Goal: Information Seeking & Learning: Learn about a topic

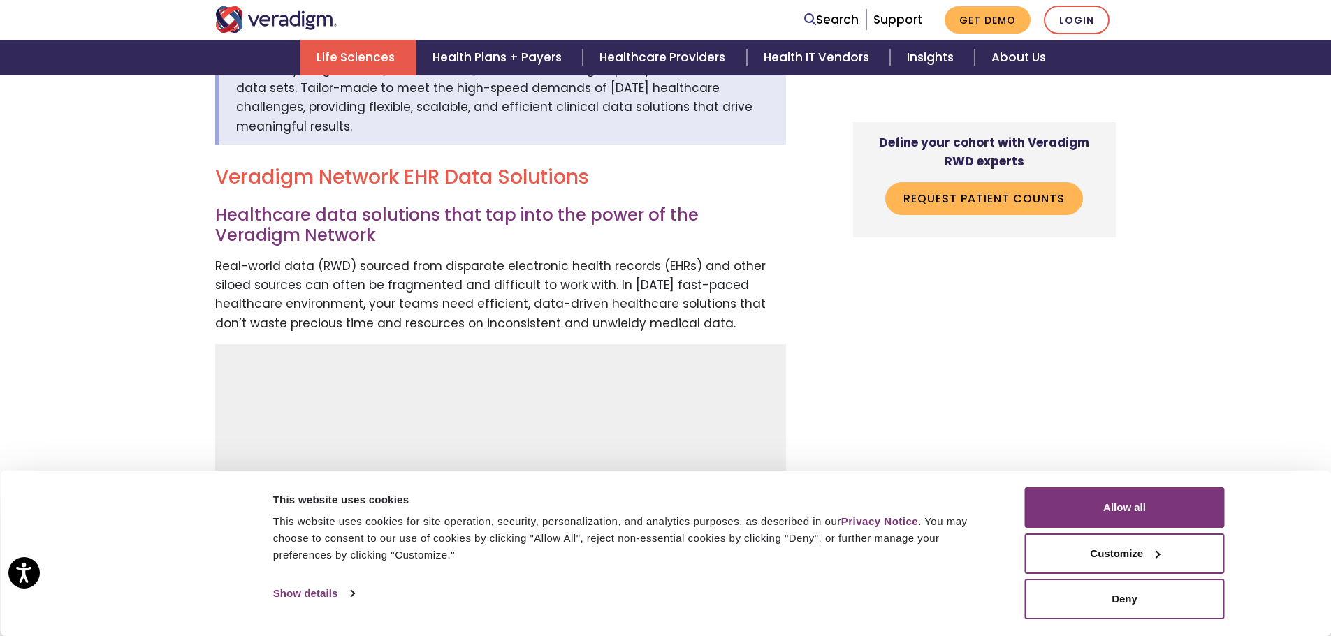
scroll to position [489, 0]
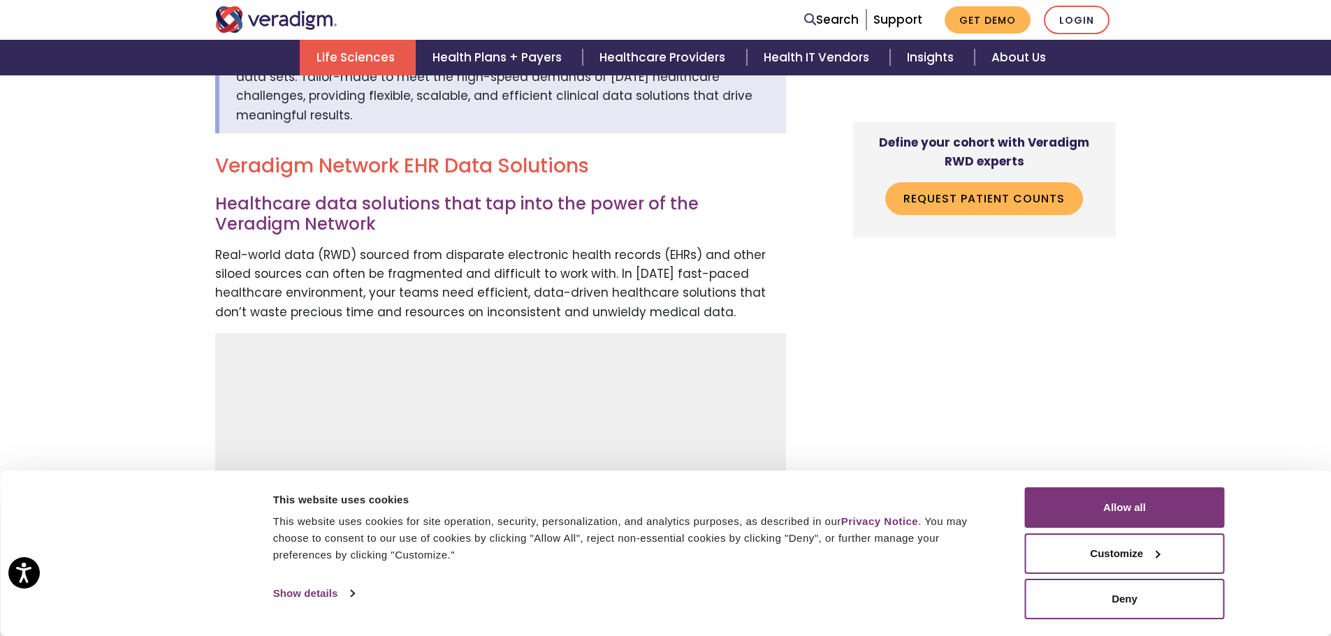
drag, startPoint x: 298, startPoint y: 196, endPoint x: 759, endPoint y: 342, distance: 483.0
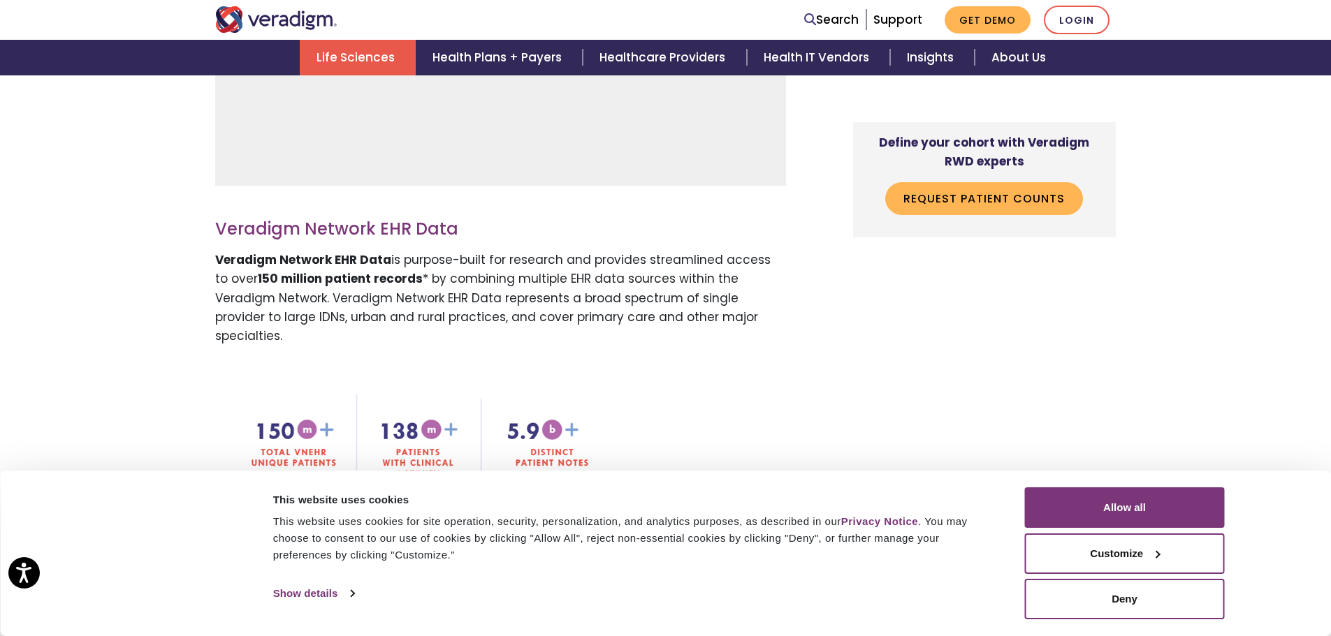
scroll to position [978, 0]
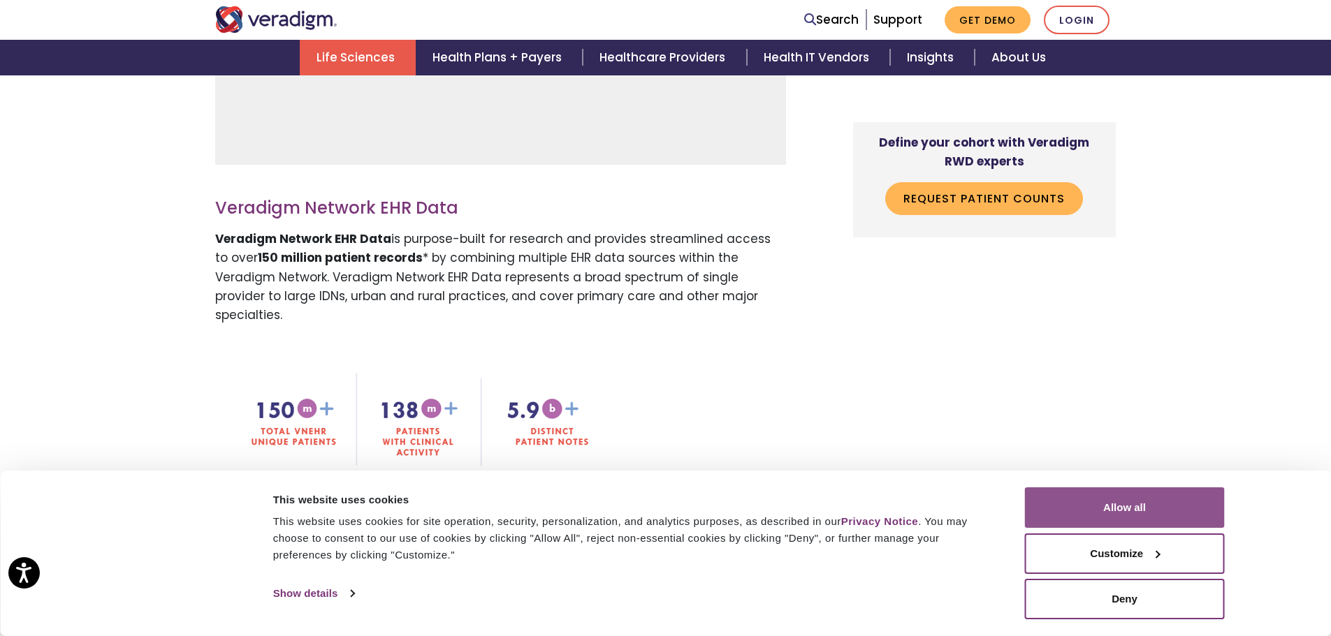
click at [1150, 494] on button "Allow all" at bounding box center [1125, 508] width 200 height 41
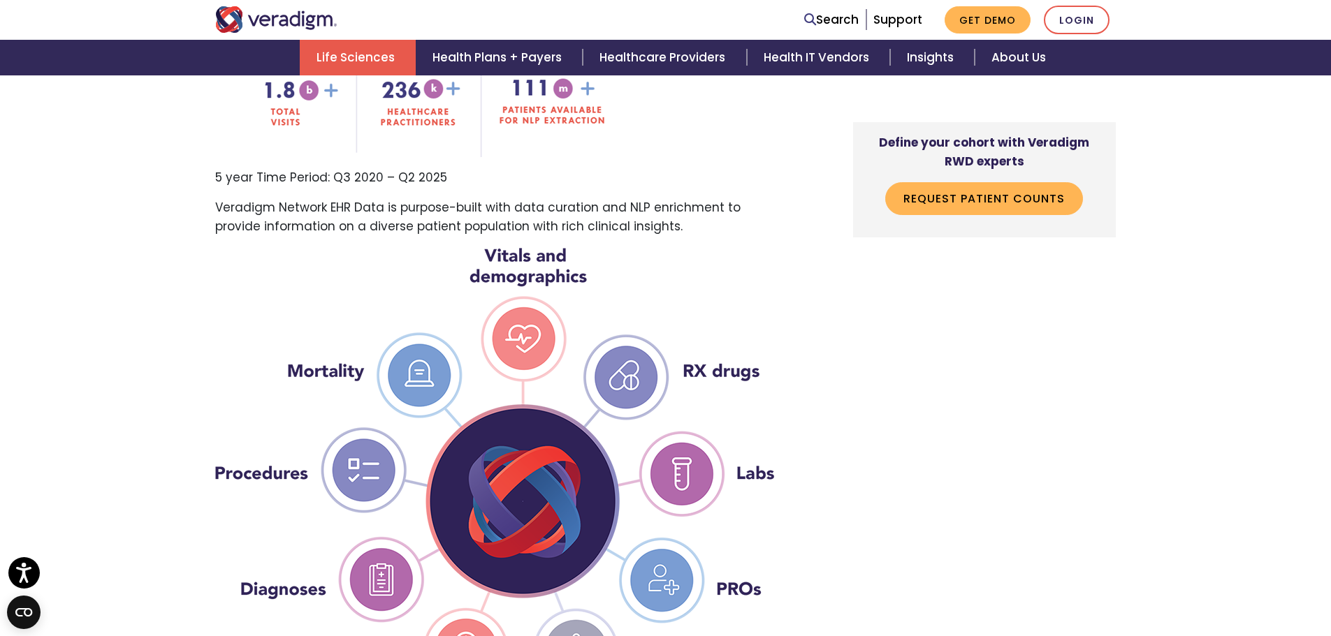
scroll to position [1397, 0]
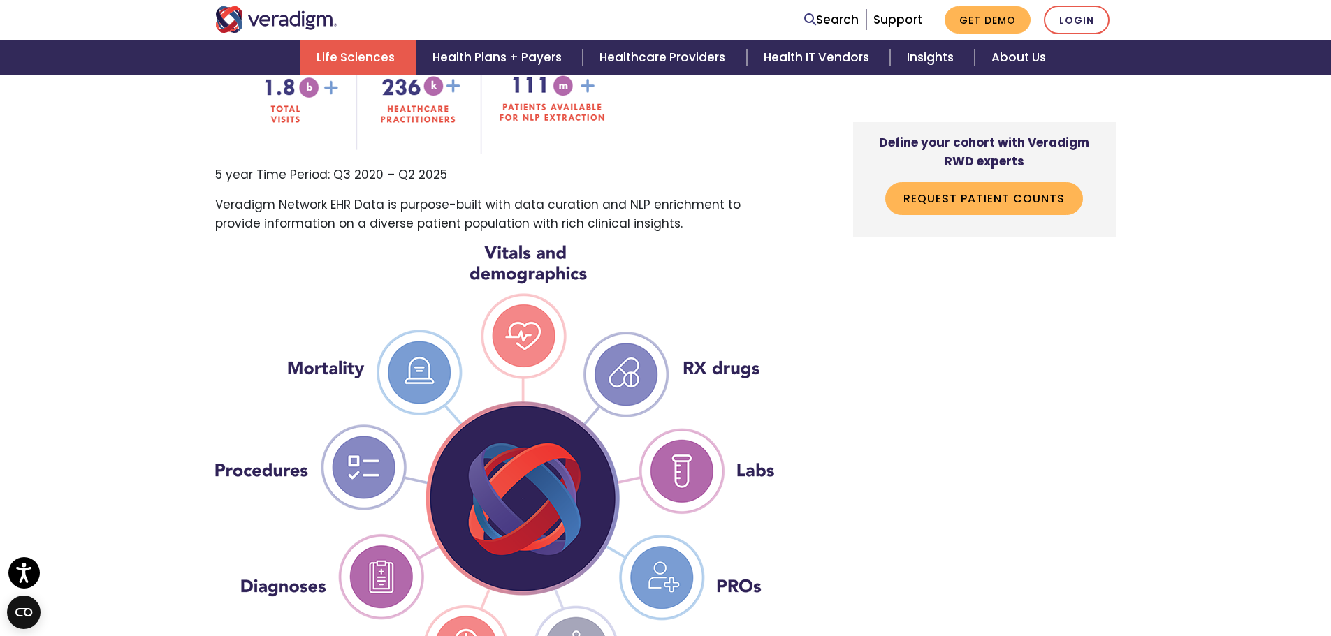
click at [512, 289] on img at bounding box center [494, 485] width 559 height 480
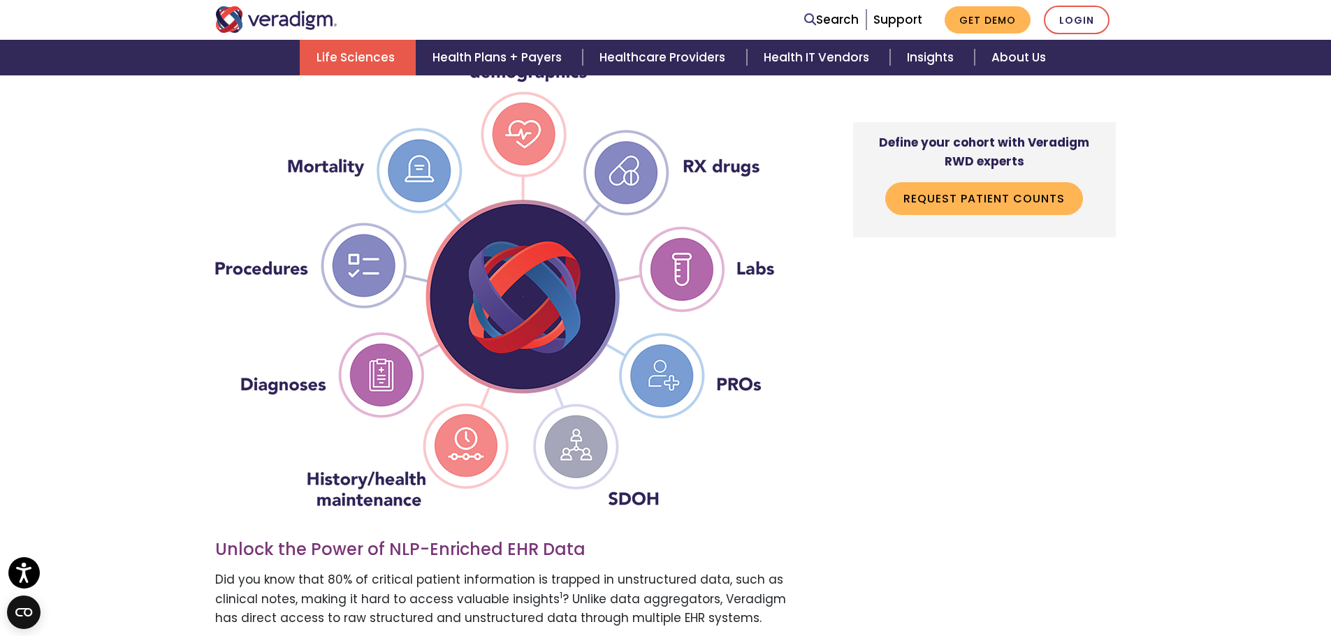
scroll to position [1607, 0]
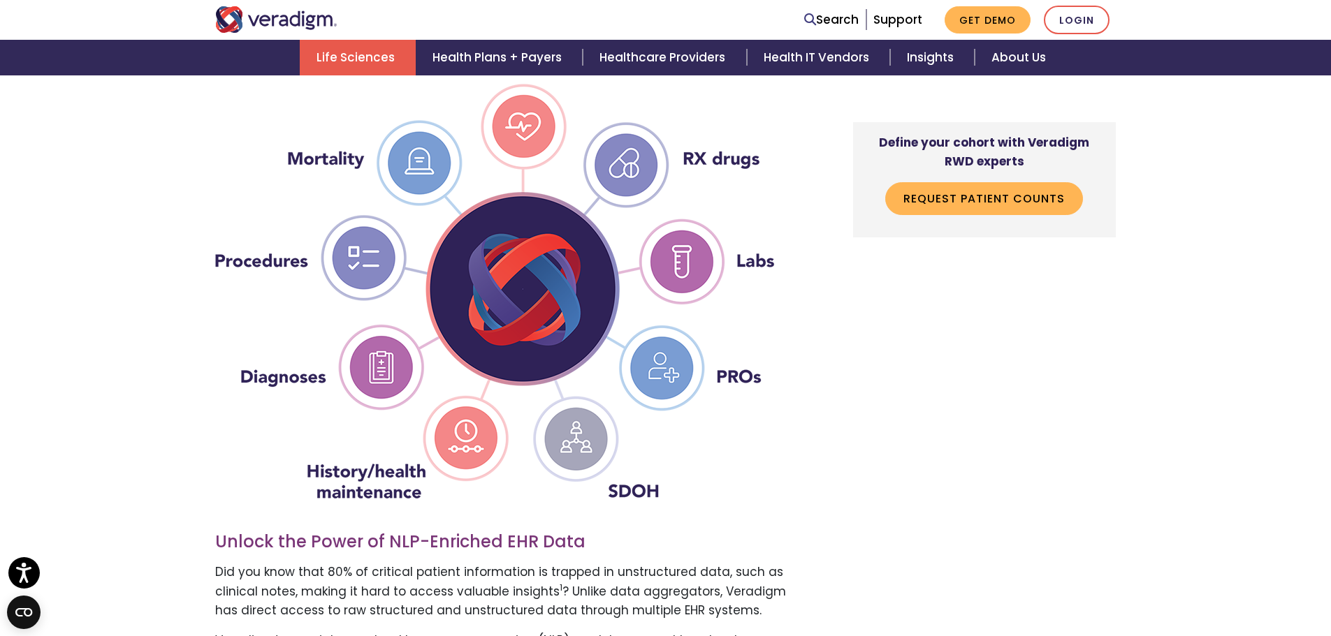
click at [626, 166] on img at bounding box center [494, 276] width 559 height 480
click at [714, 259] on img at bounding box center [494, 276] width 559 height 480
click at [590, 411] on img at bounding box center [494, 276] width 559 height 480
click at [550, 285] on img at bounding box center [494, 276] width 559 height 480
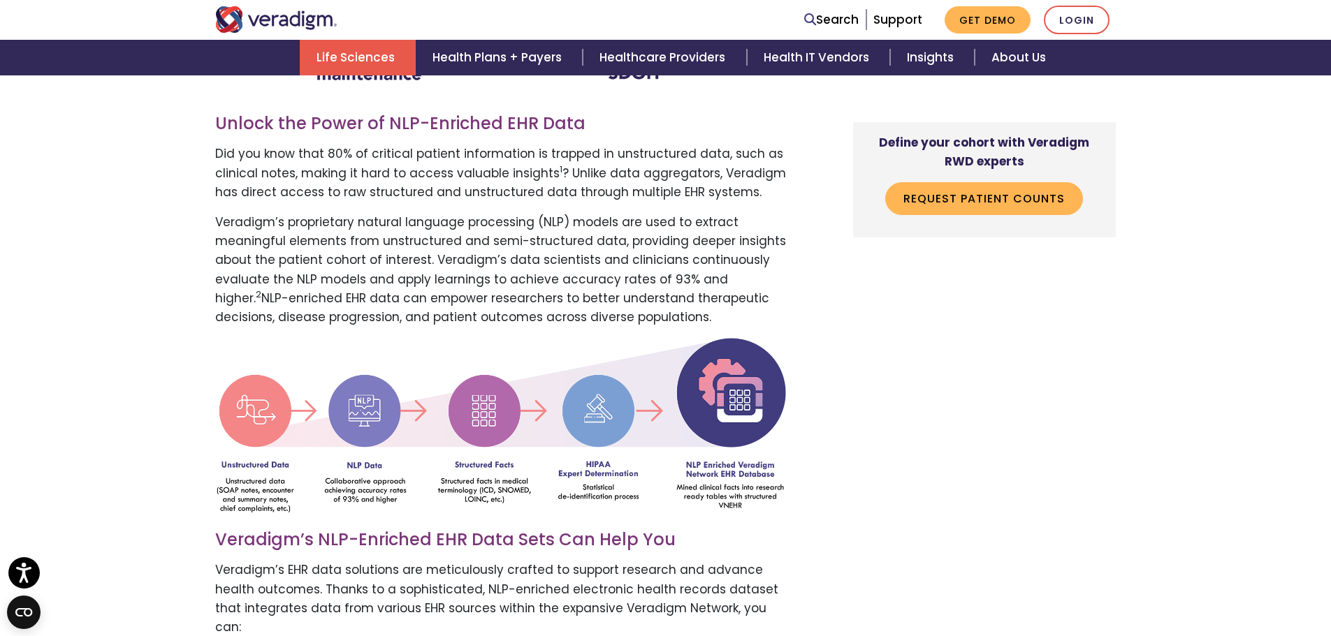
scroll to position [2026, 0]
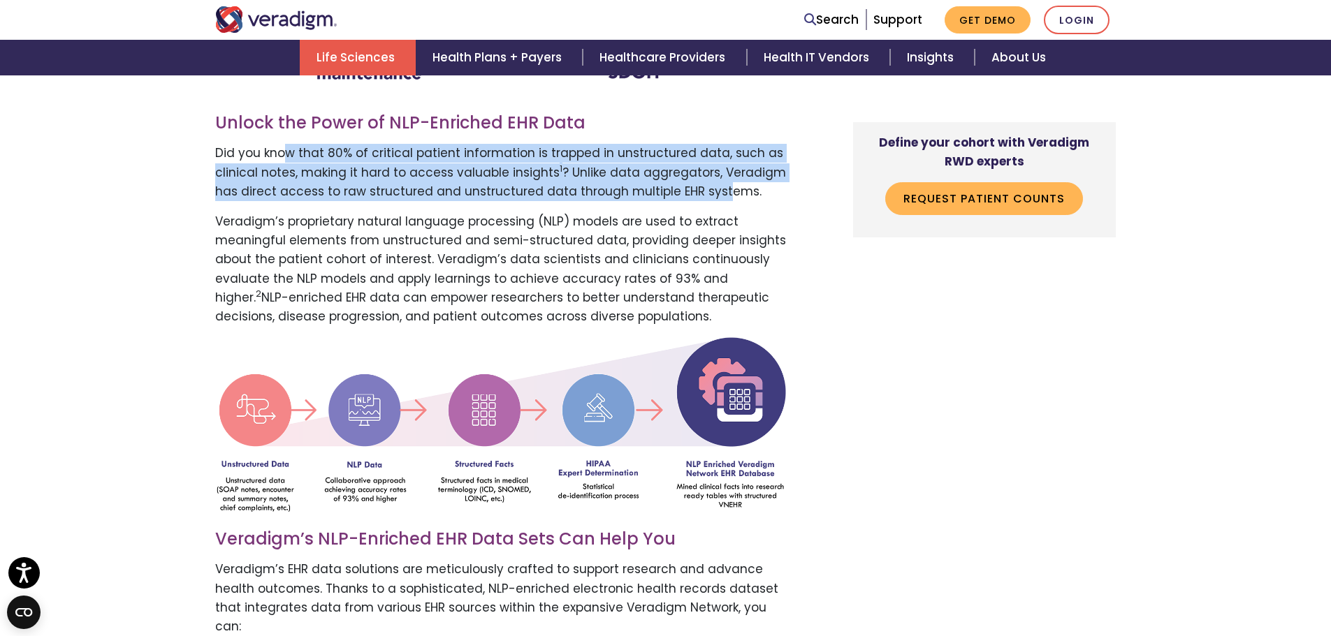
drag, startPoint x: 282, startPoint y: 144, endPoint x: 717, endPoint y: 165, distance: 435.7
click at [717, 165] on p "Did you know that 80% of critical patient information is trapped in unstructure…" at bounding box center [500, 172] width 571 height 57
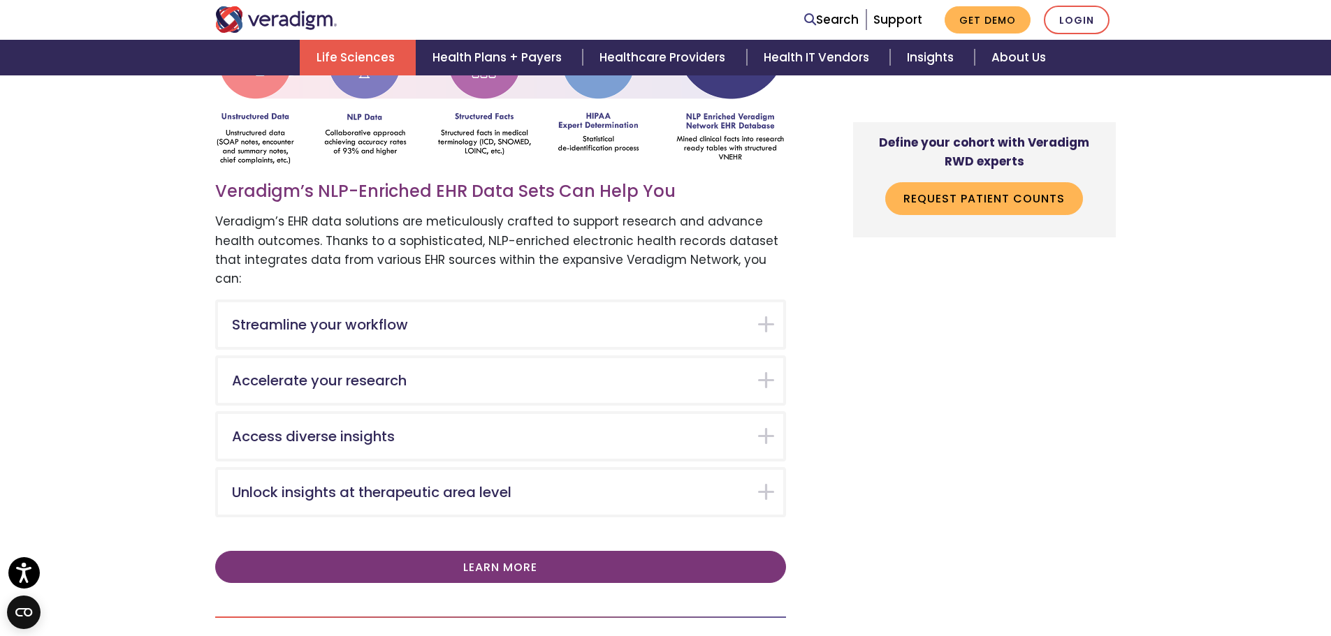
scroll to position [2375, 0]
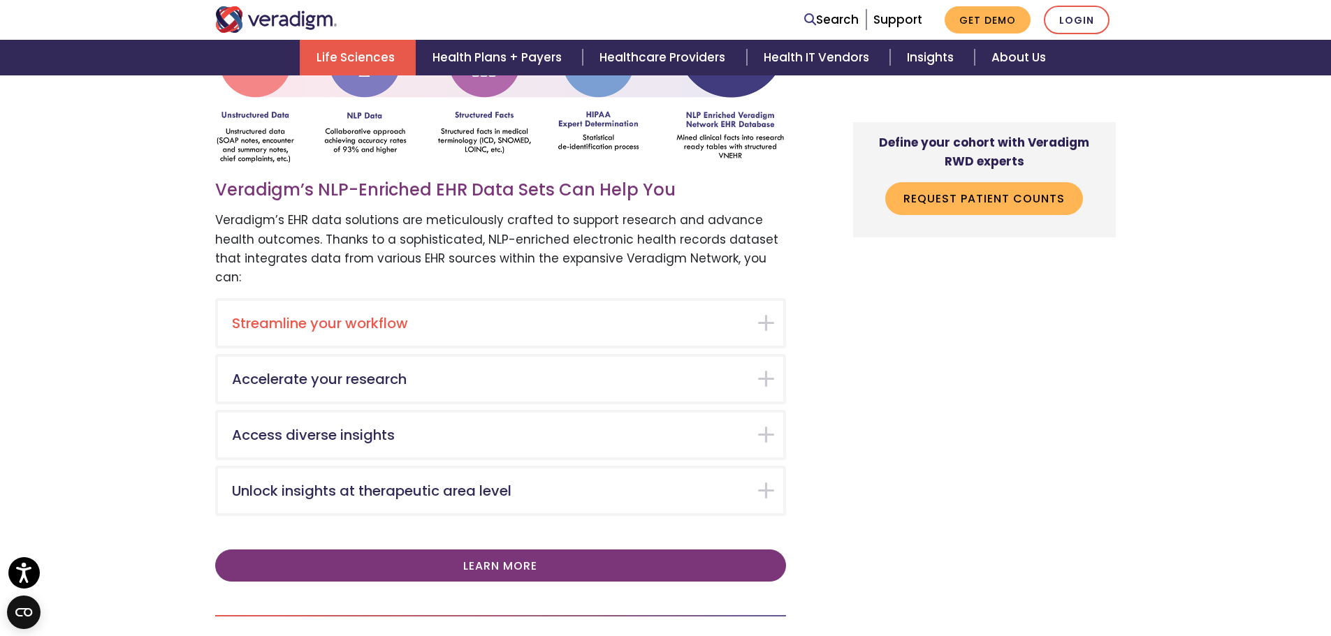
click at [508, 315] on h5 "Streamline your workflow" at bounding box center [490, 323] width 516 height 17
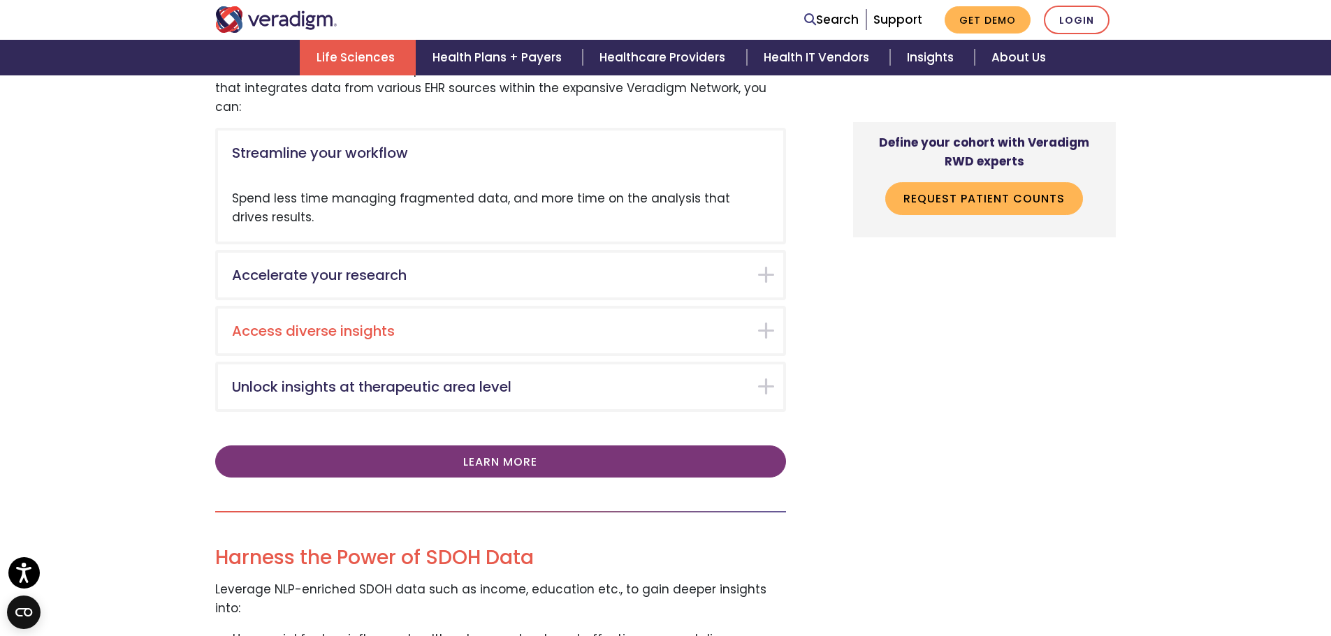
scroll to position [2556, 0]
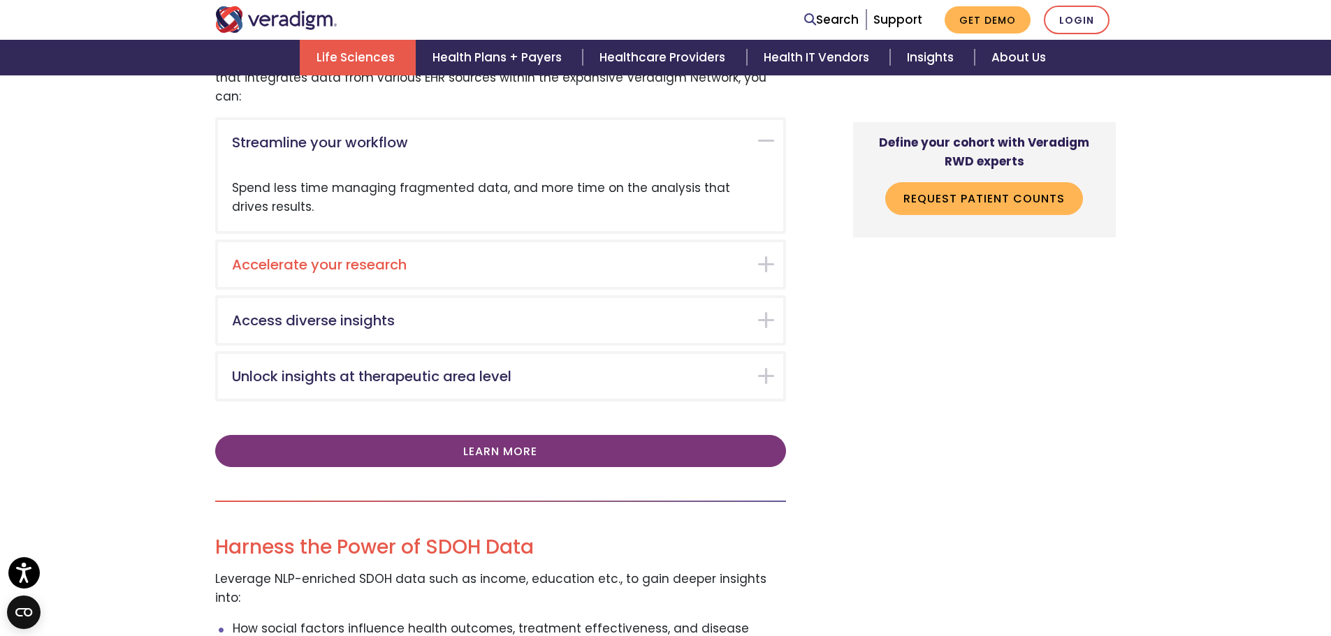
click at [422, 256] on h5 "Accelerate your research" at bounding box center [490, 264] width 516 height 17
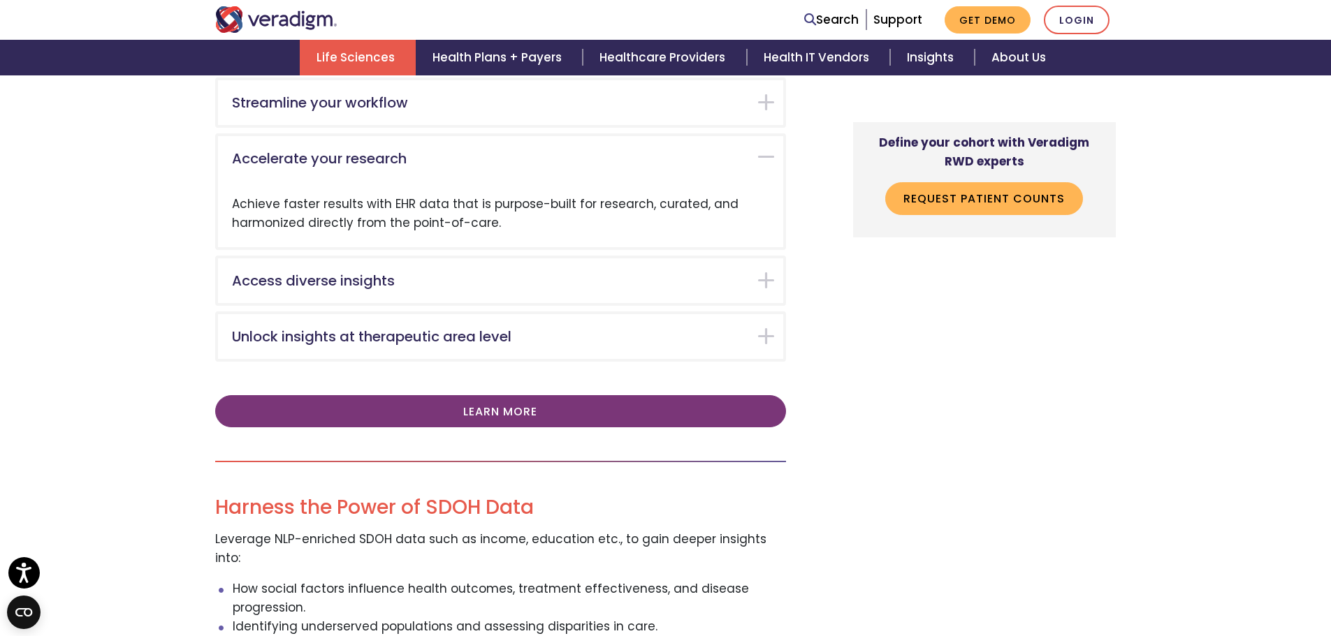
scroll to position [2612, 0]
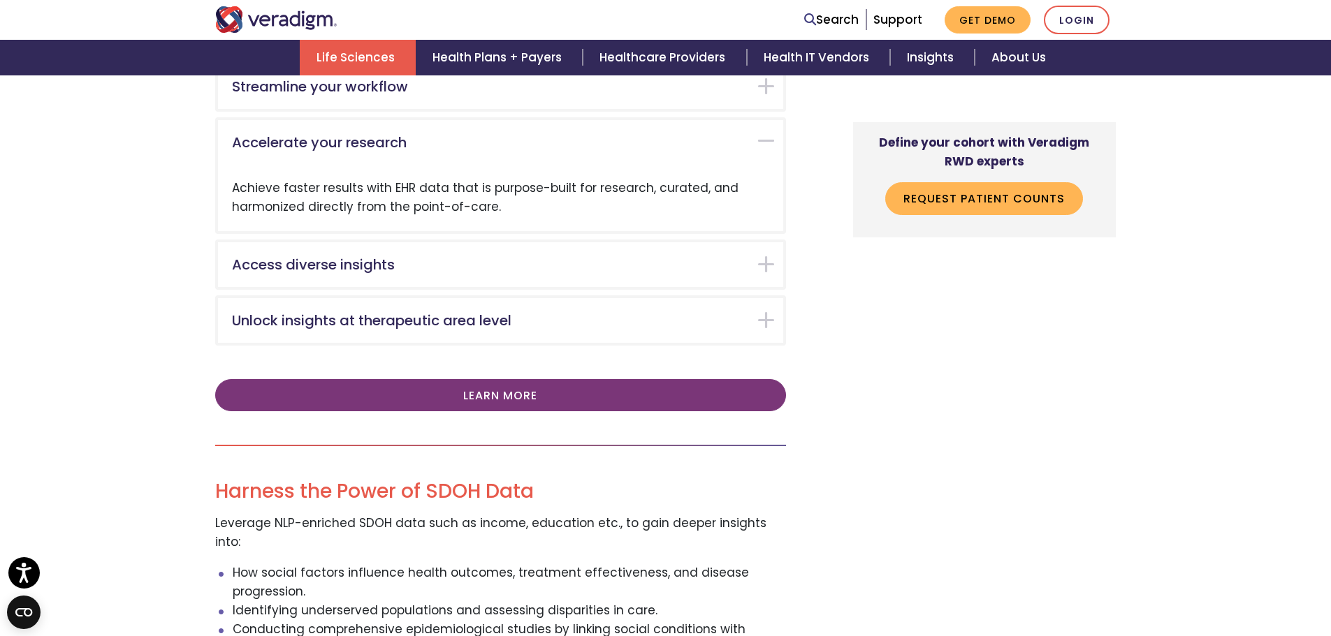
drag, startPoint x: 335, startPoint y: 149, endPoint x: 495, endPoint y: 168, distance: 160.4
click at [495, 168] on div "Achieve faster results with EHR data that is purpose-built for research, curate…" at bounding box center [500, 198] width 565 height 66
click at [466, 242] on div "Access diverse insights" at bounding box center [500, 264] width 565 height 45
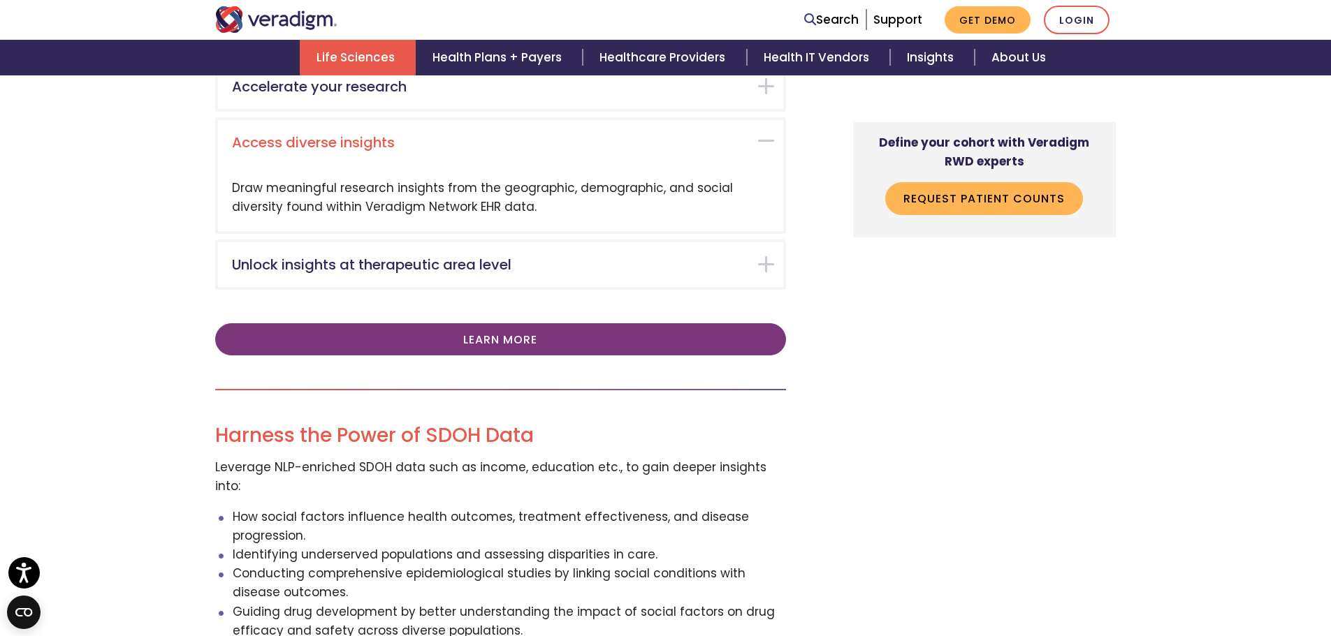
click at [466, 242] on div "Unlock insights at therapeutic area level" at bounding box center [500, 264] width 565 height 45
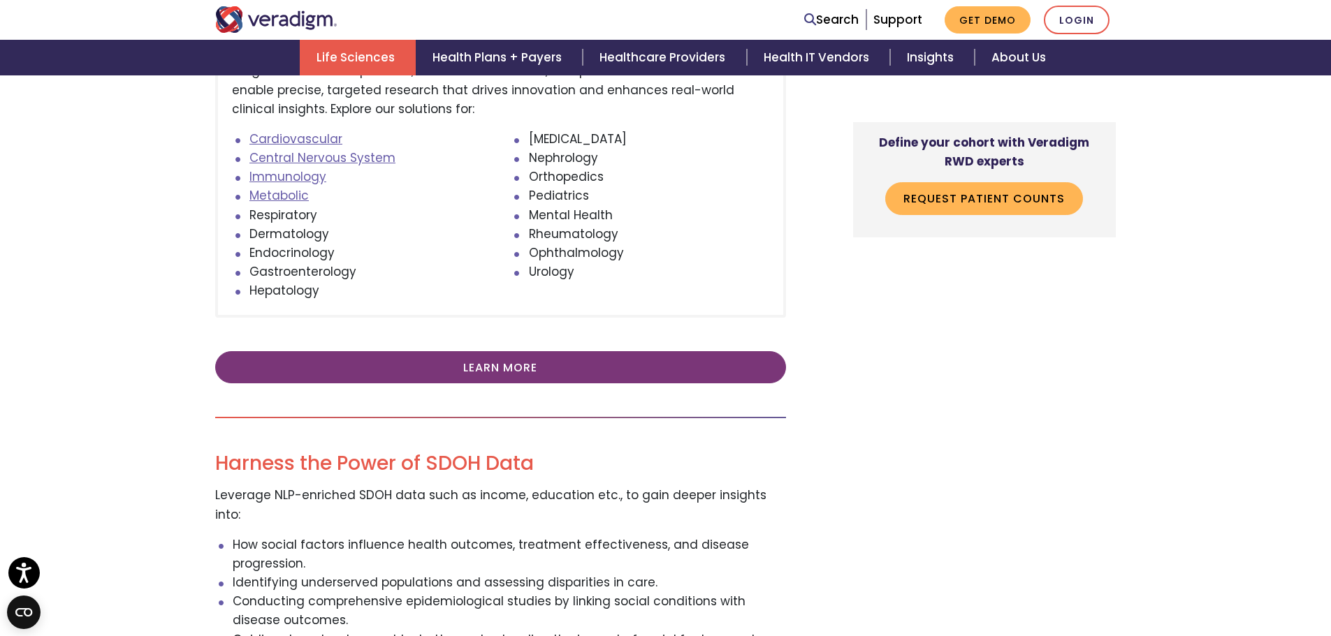
scroll to position [3143, 0]
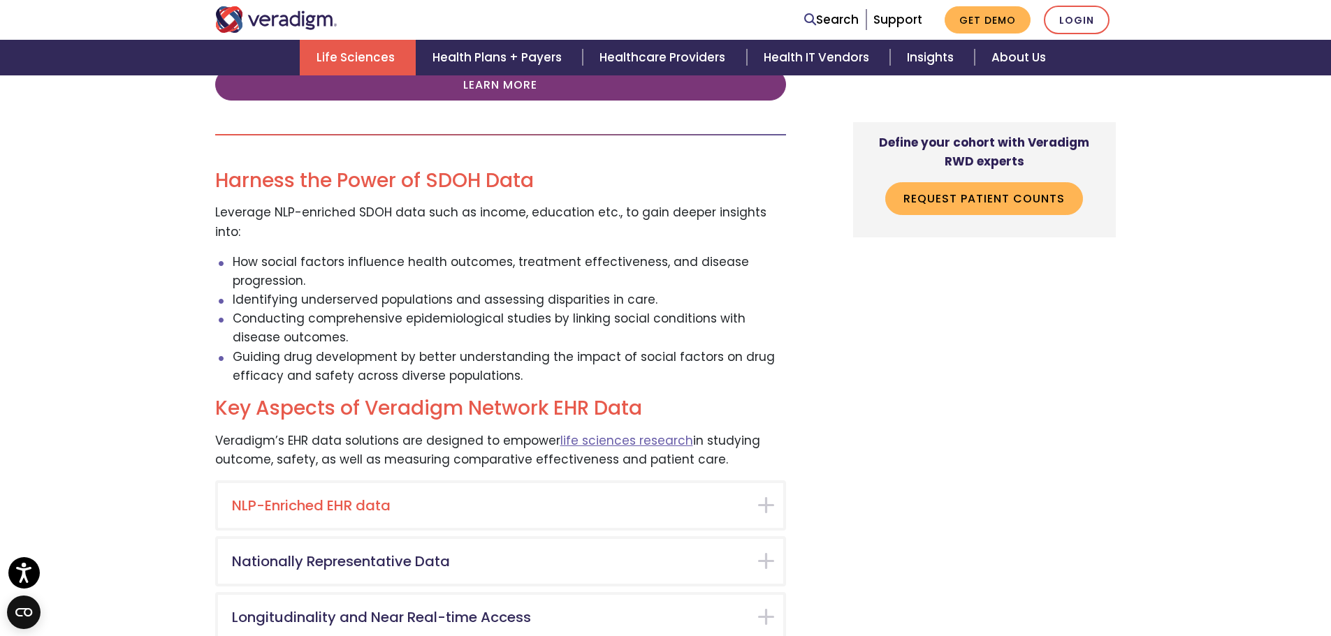
click at [481, 497] on h5 "NLP-Enriched EHR data" at bounding box center [490, 505] width 516 height 17
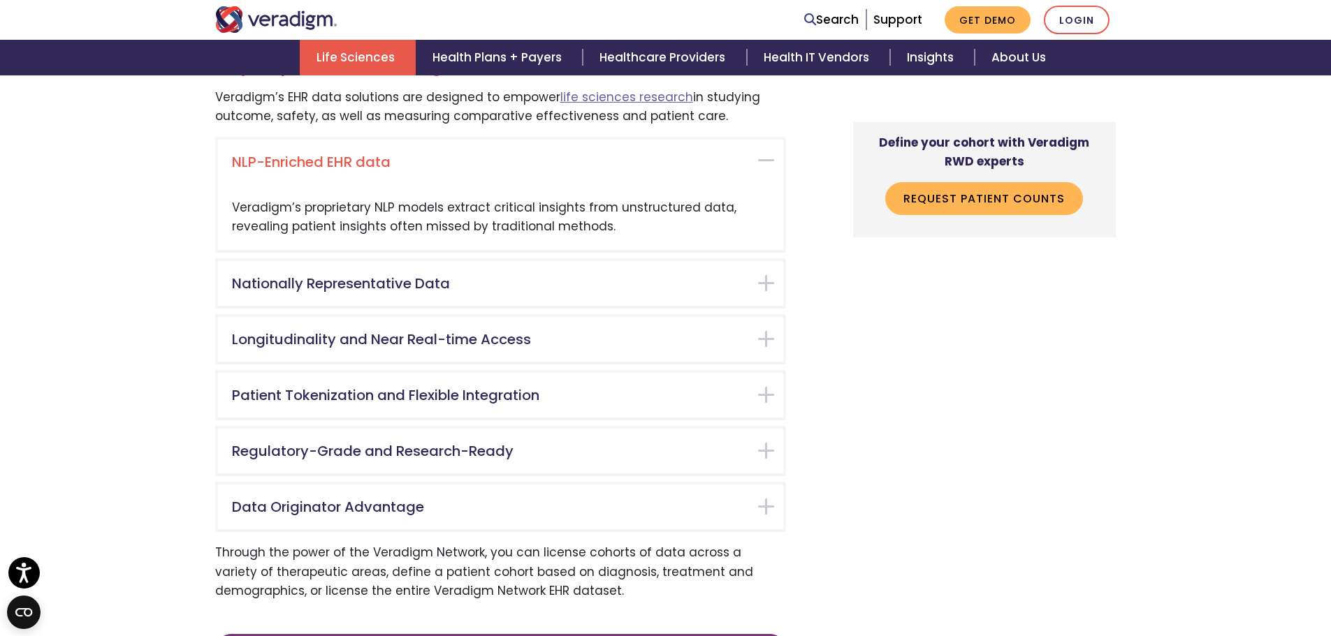
scroll to position [3487, 0]
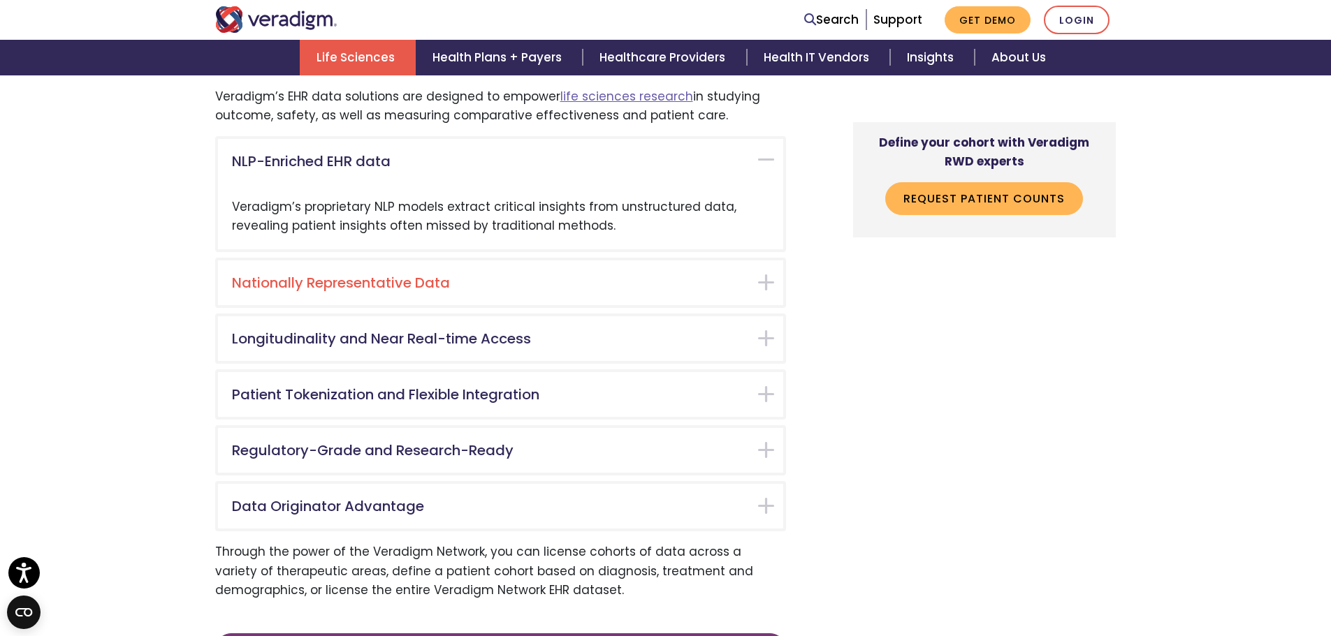
click at [510, 275] on h5 "Nationally Representative Data" at bounding box center [490, 283] width 516 height 17
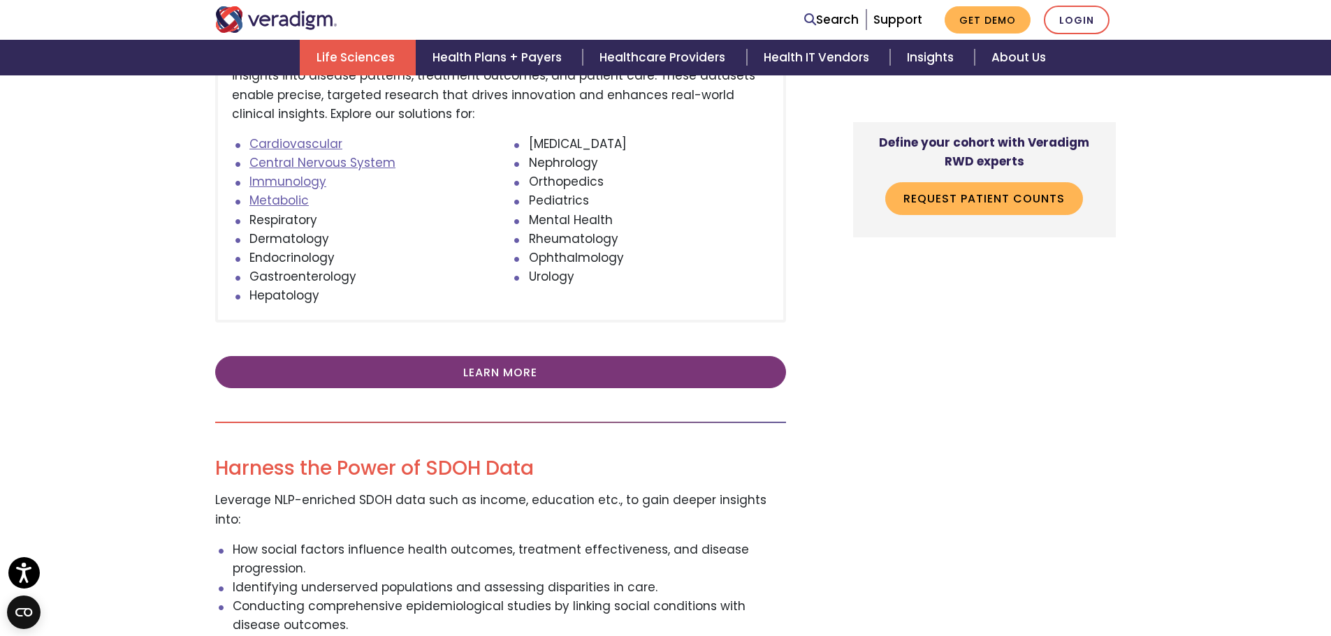
scroll to position [2845, 0]
